Goal: Task Accomplishment & Management: Manage account settings

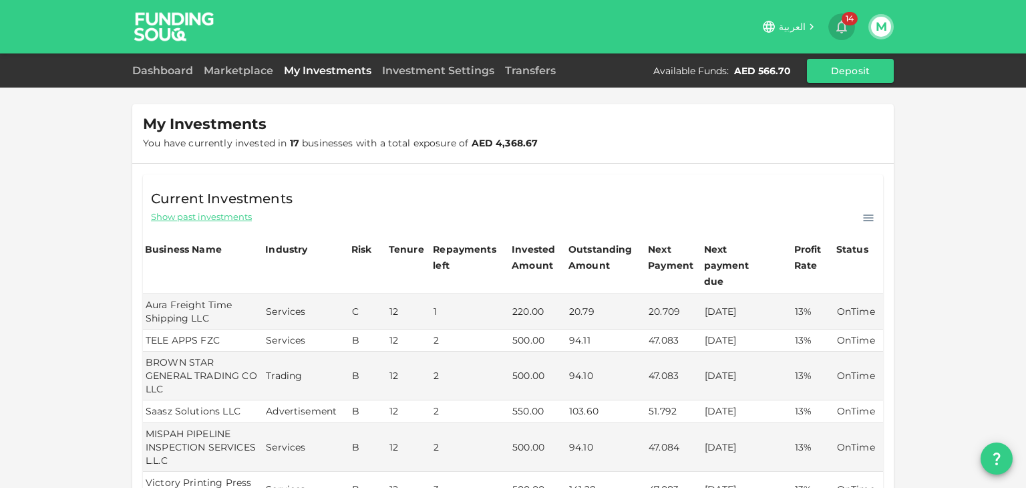
click at [845, 21] on span "14" at bounding box center [850, 18] width 16 height 13
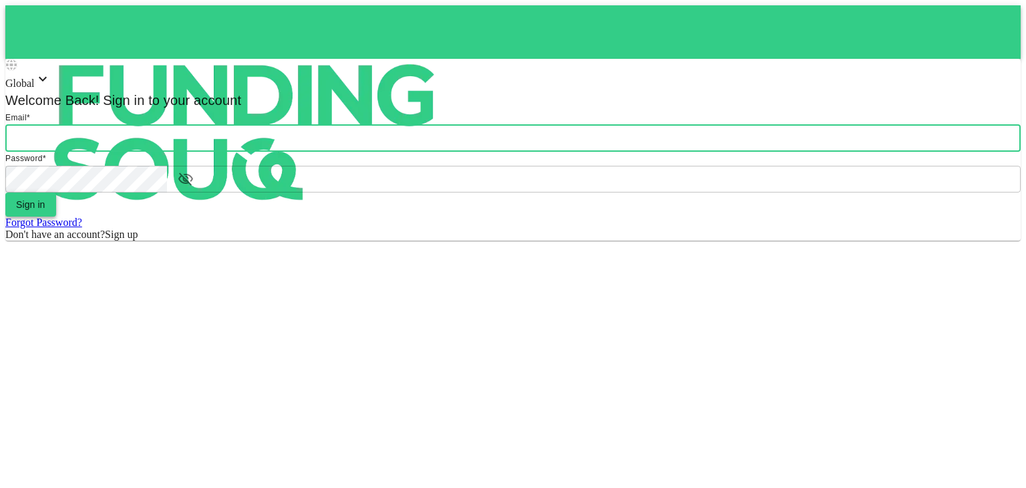
type input "mohammed.mossad@gmail.com"
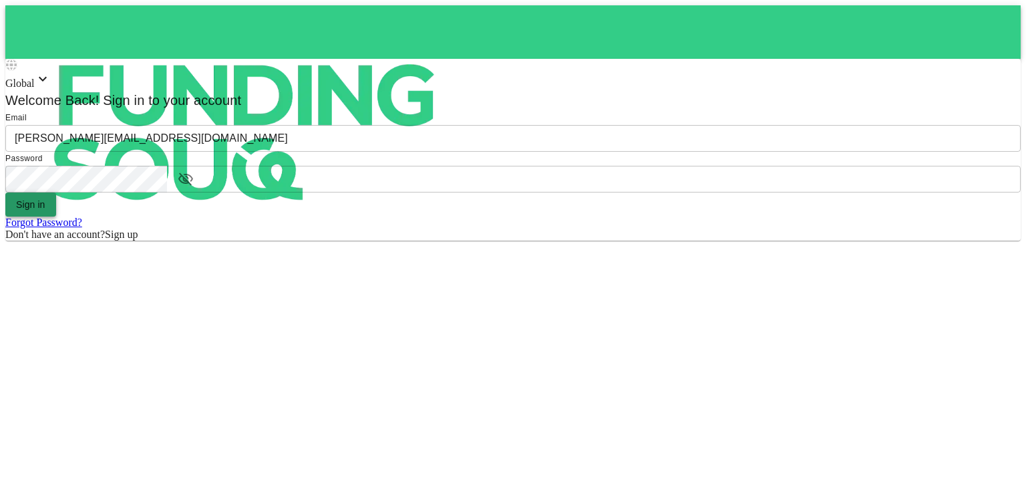
click at [56, 216] on button "Sign in" at bounding box center [30, 204] width 51 height 24
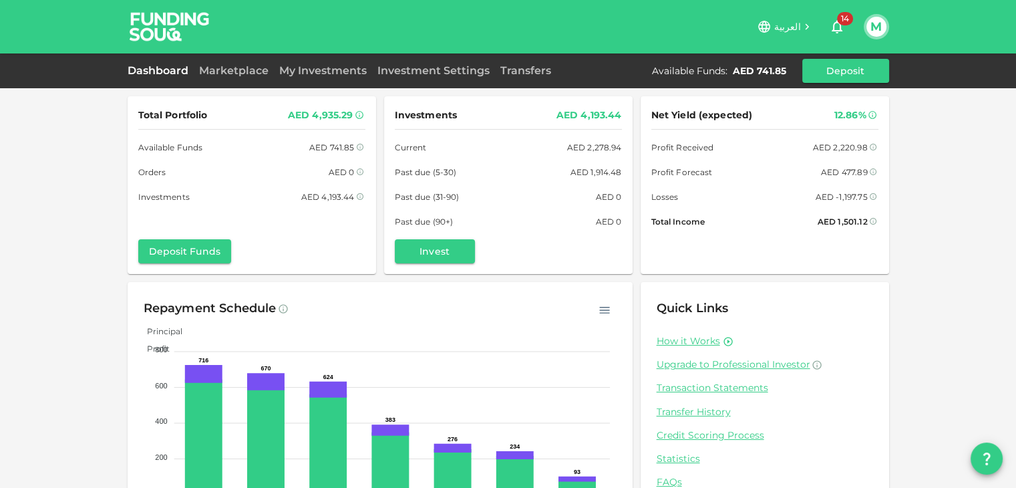
click at [159, 68] on link "Dashboard" at bounding box center [161, 70] width 66 height 13
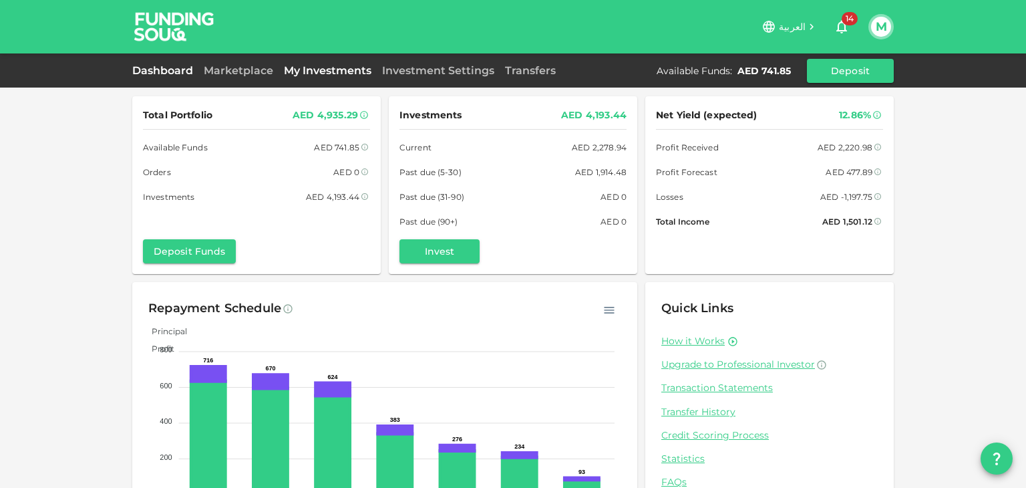
click at [321, 70] on link "My Investments" at bounding box center [328, 70] width 98 height 13
